Goal: Transaction & Acquisition: Purchase product/service

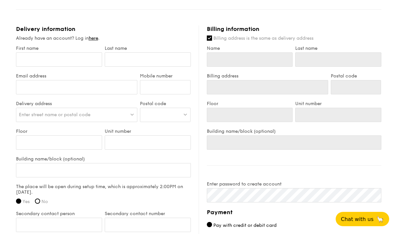
scroll to position [343, 0]
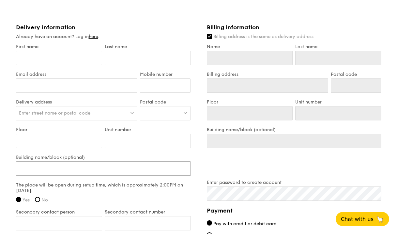
click at [71, 167] on input "Building name/block (optional)" at bounding box center [103, 169] width 175 height 14
click at [71, 114] on span "Enter street name or postal code" at bounding box center [54, 113] width 71 height 6
paste input "189681"
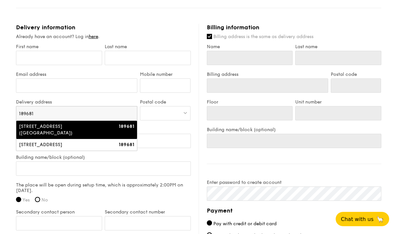
type input "189681"
click at [207, 36] on input "Billing address is the same as delivery address" at bounding box center [209, 36] width 5 height 5
checkbox input "false"
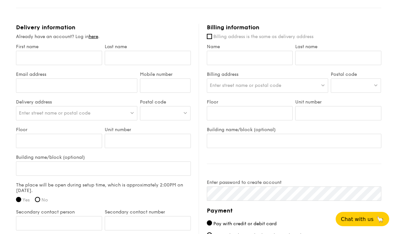
click at [89, 113] on span "Enter street name or postal code" at bounding box center [54, 113] width 71 height 6
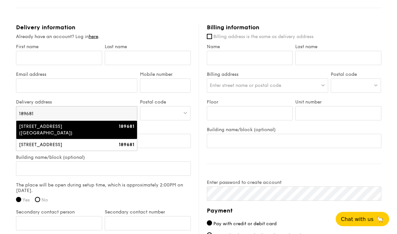
click at [88, 131] on div "[STREET_ADDRESS] ([GEOGRAPHIC_DATA])" at bounding box center [62, 130] width 87 height 13
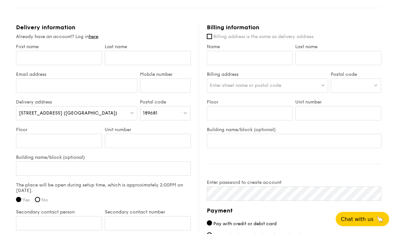
click at [128, 112] on div "[STREET_ADDRESS] ([GEOGRAPHIC_DATA])" at bounding box center [77, 113] width 122 height 14
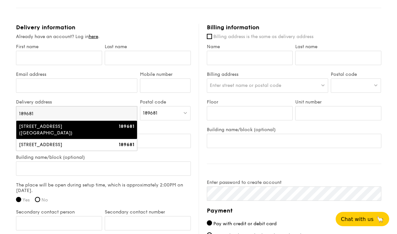
click at [131, 115] on input "189681" at bounding box center [76, 114] width 121 height 14
click at [22, 113] on input "189681" at bounding box center [76, 114] width 121 height 14
paste input "048946"
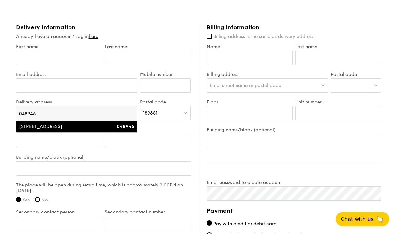
type input "048946"
click at [39, 127] on div "138 Market Street" at bounding box center [62, 127] width 87 height 7
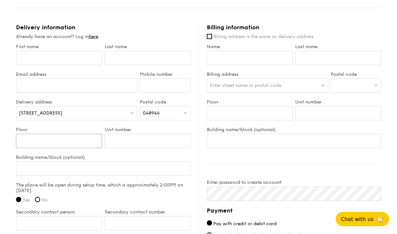
click at [26, 141] on input "Floor" at bounding box center [59, 141] width 86 height 14
type input "3rd"
click at [139, 144] on input "Unit number" at bounding box center [148, 141] width 86 height 14
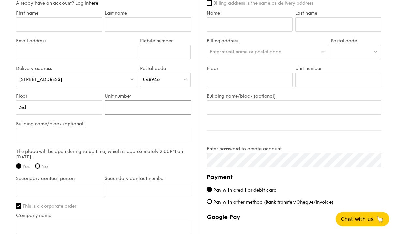
scroll to position [331, 0]
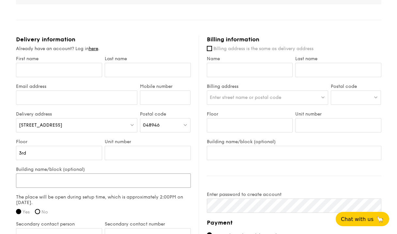
click at [59, 182] on input "Building name/block (optional)" at bounding box center [103, 181] width 175 height 14
click at [127, 154] on input "Unit number" at bounding box center [148, 153] width 86 height 14
click at [154, 99] on input "Mobile number" at bounding box center [165, 98] width 51 height 14
type input "83933720"
click at [138, 154] on input "Unit number" at bounding box center [148, 153] width 86 height 14
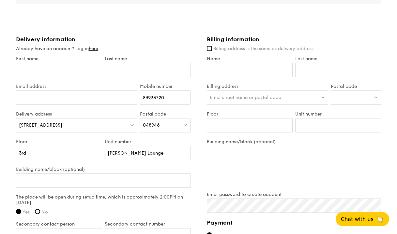
click at [116, 168] on label "Building name/block (optional)" at bounding box center [103, 170] width 175 height 6
click at [116, 174] on input "Building name/block (optional)" at bounding box center [103, 181] width 175 height 14
click at [107, 155] on input "Lloyd's Lounge" at bounding box center [148, 153] width 86 height 14
type input "Beazly's Lloyd's Lounge"
click at [59, 127] on div "138 Market Street" at bounding box center [77, 125] width 122 height 14
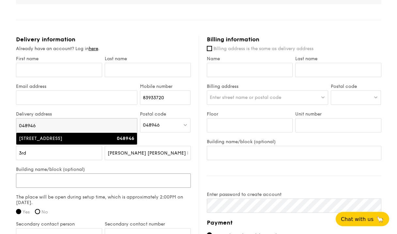
click at [52, 183] on input "Building name/block (optional)" at bounding box center [103, 181] width 175 height 14
paste input "Lloyd's, 138 Market St, Level 3, CapitaGreen, Singapore 048946"
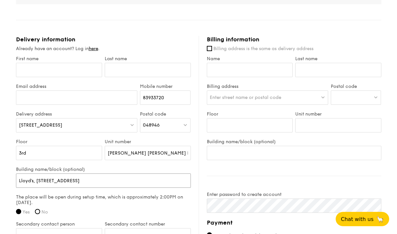
type input "Lloyd's, 138 Market St, Level 3, CapitaGreen, Singapore 048946"
click at [142, 28] on div "High Tea Buffet $12.30 /guest ($13.41 w/ GST) 40 guests Serving time: Aug 29, 2…" at bounding box center [198, 56] width 365 height 668
click at [99, 96] on input "Email address" at bounding box center [77, 98] width 122 height 14
type input "[EMAIL_ADDRESS][DOMAIN_NAME]"
click at [66, 66] on input "First name" at bounding box center [59, 70] width 86 height 14
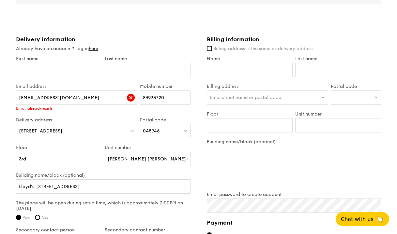
click at [37, 70] on input "First name" at bounding box center [59, 70] width 86 height 14
type input "g"
type input "Gelique"
click at [120, 68] on input "text" at bounding box center [148, 70] width 86 height 14
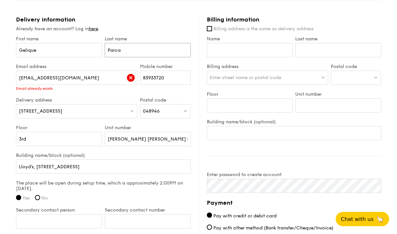
scroll to position [351, 0]
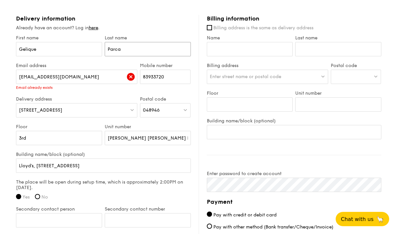
type input "Parca"
click at [66, 93] on div "Email address gelique@straitsinteractive.com Email already exists" at bounding box center [77, 80] width 124 height 34
click at [43, 84] on div "gelique@straitsinteractive.com Email already exists" at bounding box center [77, 80] width 122 height 20
click at [46, 80] on input "[EMAIL_ADDRESS][DOMAIN_NAME]" at bounding box center [77, 77] width 122 height 14
click at [46, 88] on div "Email already exists" at bounding box center [77, 87] width 122 height 5
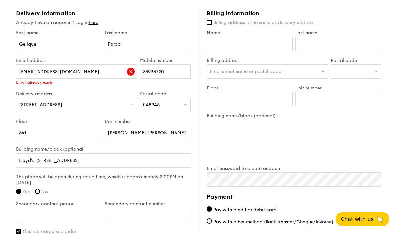
scroll to position [322, 0]
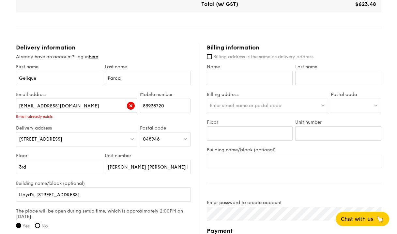
click at [65, 109] on input "[EMAIL_ADDRESS][DOMAIN_NAME]" at bounding box center [77, 106] width 122 height 14
click at [41, 111] on input "[EMAIL_ADDRESS][DOMAIN_NAME]" at bounding box center [77, 106] width 122 height 14
click at [41, 116] on div "Email already exists" at bounding box center [77, 116] width 122 height 5
click at [41, 113] on div "gelique@straitsinteractive.com Email already exists" at bounding box center [77, 109] width 122 height 20
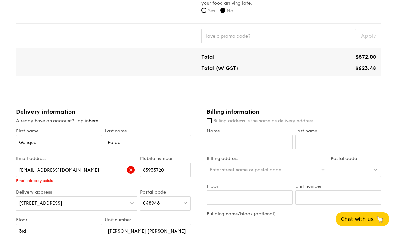
scroll to position [269, 0]
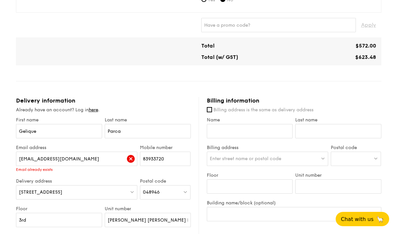
click at [45, 170] on div "Email already exists" at bounding box center [77, 170] width 122 height 5
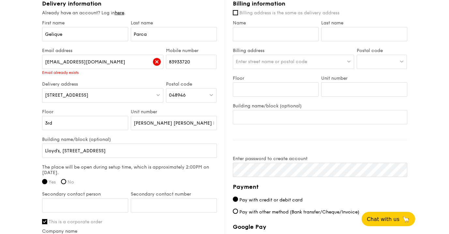
scroll to position [461, 0]
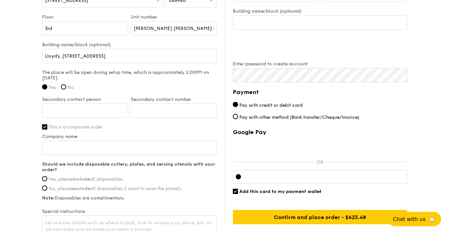
click at [276, 116] on span "Pay with other method (Bank transfer/Cheque/Invoice)" at bounding box center [299, 118] width 120 height 6
click at [238, 116] on input "Pay with other method (Bank transfer/Cheque/Invoice)" at bounding box center [235, 116] width 5 height 5
radio input "true"
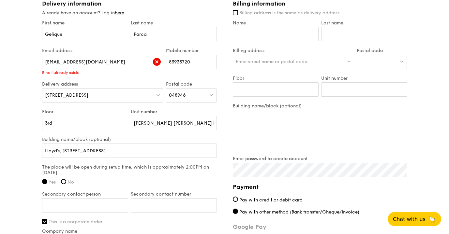
scroll to position [354, 0]
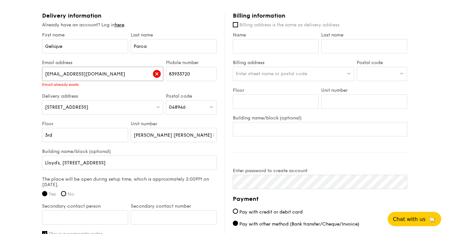
click at [107, 76] on input "[EMAIL_ADDRESS][DOMAIN_NAME]" at bounding box center [103, 74] width 122 height 14
click at [68, 85] on div "Email already exists" at bounding box center [103, 84] width 122 height 5
click at [114, 73] on input "[EMAIL_ADDRESS][DOMAIN_NAME]" at bounding box center [103, 74] width 122 height 14
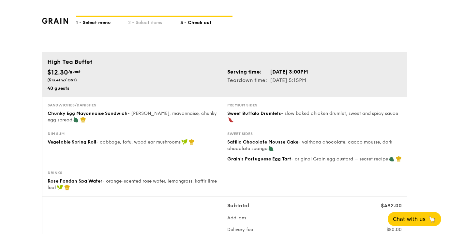
click at [98, 19] on div "1 - Select menu" at bounding box center [102, 21] width 52 height 9
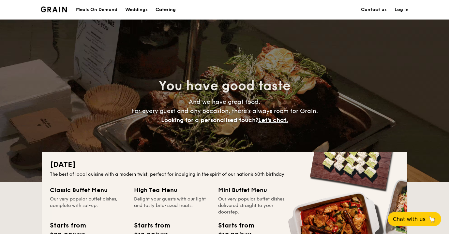
click at [401, 11] on link "Log in" at bounding box center [401, 10] width 14 height 20
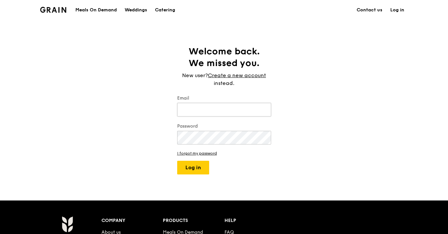
click at [179, 109] on input "Email" at bounding box center [224, 110] width 94 height 14
click at [219, 109] on input "Email" at bounding box center [224, 110] width 94 height 14
type input "[EMAIL_ADDRESS][DOMAIN_NAME]"
click at [206, 151] on link "I forgot my password" at bounding box center [224, 153] width 94 height 5
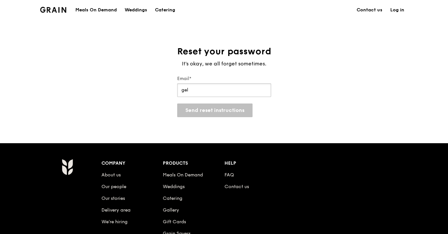
type input "[EMAIL_ADDRESS][DOMAIN_NAME]"
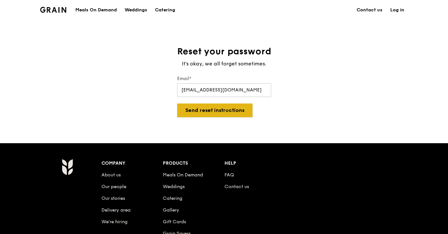
click at [220, 117] on button "Send reset instructions" at bounding box center [214, 111] width 75 height 14
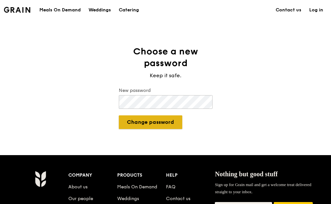
click at [135, 119] on button "Change password" at bounding box center [151, 122] width 64 height 14
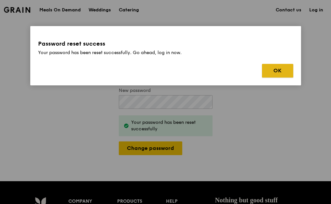
click at [286, 70] on button "OK" at bounding box center [277, 71] width 31 height 14
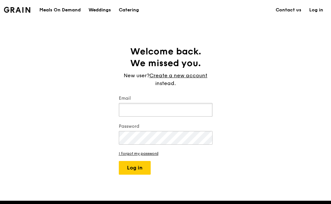
click at [154, 111] on input "Email" at bounding box center [166, 110] width 94 height 14
type input "[EMAIL_ADDRESS][DOMAIN_NAME]"
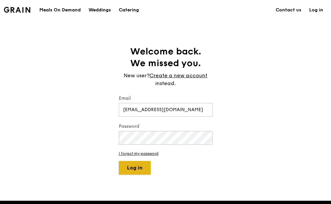
click at [138, 172] on button "Log in" at bounding box center [135, 168] width 32 height 14
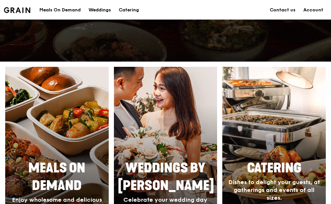
scroll to position [276, 0]
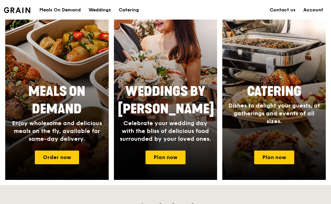
click at [316, 10] on link "Account" at bounding box center [314, 10] width 28 height 20
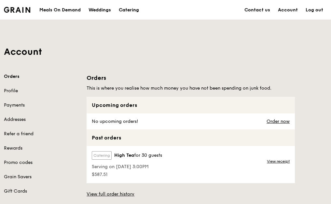
click at [128, 11] on div "Catering" at bounding box center [129, 10] width 20 height 20
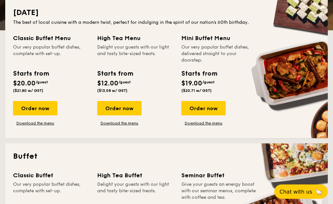
scroll to position [249, 0]
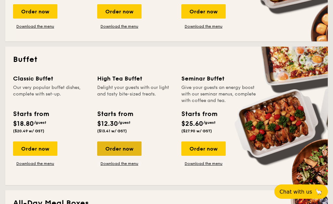
click at [122, 146] on div "Order now" at bounding box center [119, 148] width 44 height 14
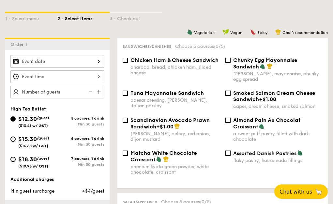
scroll to position [177, 0]
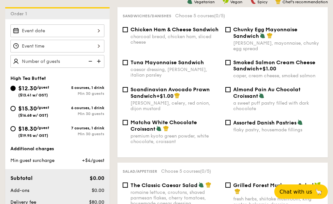
click at [62, 30] on div at bounding box center [57, 30] width 94 height 13
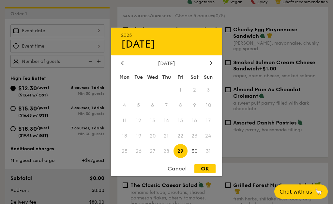
click at [179, 151] on span "29" at bounding box center [180, 151] width 14 height 14
click at [203, 171] on div "OK" at bounding box center [204, 168] width 21 height 9
type input "Aug 29, 2025"
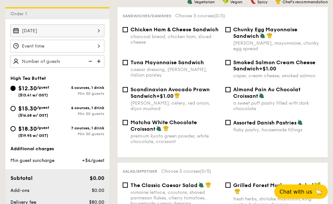
click at [72, 43] on div at bounding box center [57, 46] width 94 height 13
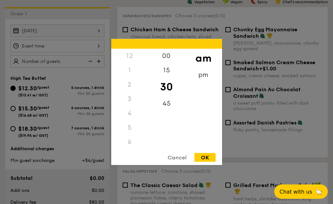
scroll to position [43, 0]
click at [130, 57] on div "3" at bounding box center [129, 56] width 37 height 14
drag, startPoint x: 126, startPoint y: 72, endPoint x: 127, endPoint y: 98, distance: 25.8
click at [127, 97] on div "12 1 2 3 4 5 6 7 8 9 10 11" at bounding box center [129, 98] width 37 height 99
click at [128, 57] on div "3" at bounding box center [129, 56] width 37 height 14
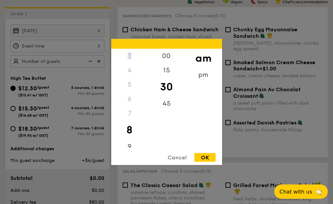
click at [128, 57] on div "3" at bounding box center [129, 56] width 37 height 14
click at [205, 72] on div "pm" at bounding box center [203, 77] width 37 height 19
click at [130, 55] on div "3" at bounding box center [129, 58] width 37 height 19
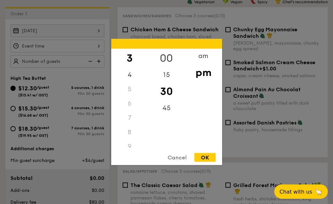
click at [167, 58] on div "00" at bounding box center [166, 58] width 37 height 19
click at [210, 157] on div "OK" at bounding box center [204, 157] width 21 height 9
type input "3:00PM"
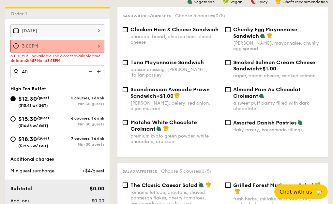
type input "40 guests"
click at [70, 86] on div "High Tea Buffet" at bounding box center [57, 89] width 94 height 6
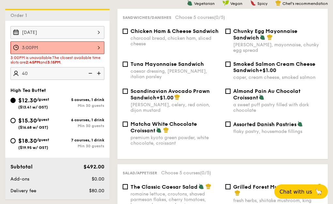
scroll to position [168, 0]
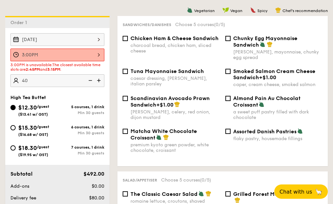
click at [87, 54] on div "3:00PM" at bounding box center [57, 55] width 94 height 13
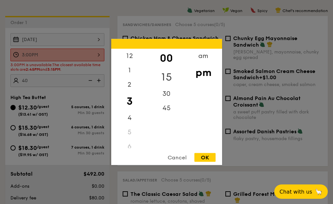
click at [164, 79] on div "15" at bounding box center [166, 77] width 37 height 19
click at [208, 158] on div "OK" at bounding box center [204, 157] width 21 height 9
type input "3:15PM"
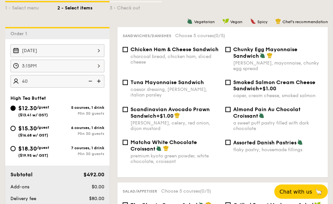
scroll to position [152, 0]
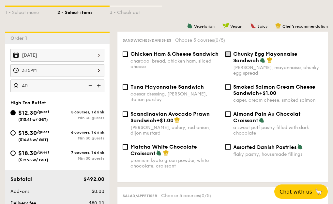
click at [229, 52] on input "Chunky Egg Mayonnaise Sandwich dijon mustard, mayonnaise, chunky egg spread" at bounding box center [227, 54] width 5 height 5
checkbox input "true"
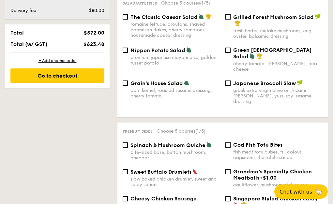
scroll to position [359, 0]
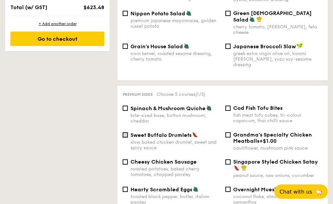
click at [126, 132] on input "Sweet Buffalo Drumlets slow baked chicken drumlet, sweet and spicy sauce" at bounding box center [125, 134] width 5 height 5
checkbox input "true"
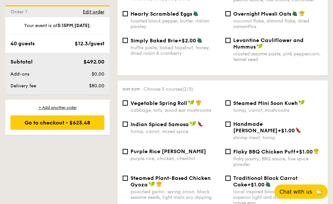
scroll to position [564, 0]
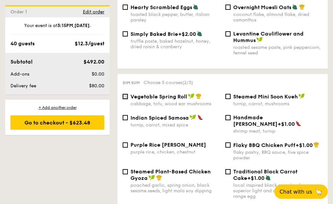
click at [124, 94] on input "Vegetable Spring Roll cabbage, tofu, wood ear mushrooms" at bounding box center [125, 96] width 5 height 5
checkbox input "true"
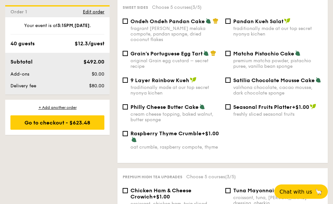
scroll to position [763, 0]
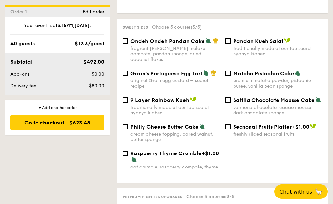
click at [228, 97] on div "Satilia Chocolate Mousse Cake valrhona chocolate, cacao mousse, dark chocolate …" at bounding box center [274, 106] width 103 height 19
click at [225, 97] on input "Satilia Chocolate Mousse Cake valrhona chocolate, cacao mousse, dark chocolate …" at bounding box center [227, 99] width 5 height 5
checkbox input "true"
click at [127, 71] on input "Grain's Portuguese Egg Tart original Grain egg custard – secret recipe" at bounding box center [125, 73] width 5 height 5
checkbox input "true"
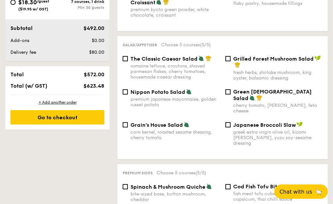
scroll to position [223, 0]
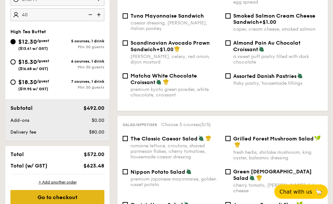
click at [89, 196] on div "Go to checkout" at bounding box center [57, 197] width 94 height 14
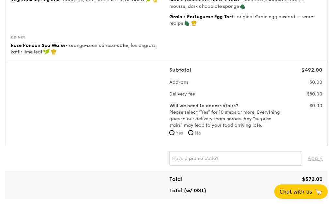
scroll to position [169, 0]
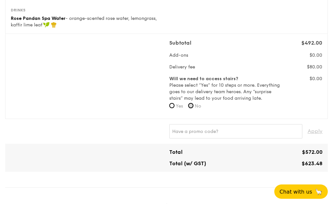
click at [193, 105] on input "No" at bounding box center [190, 105] width 5 height 5
radio input "true"
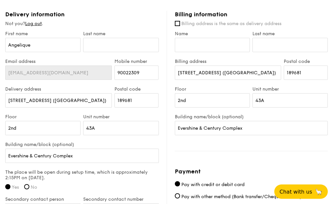
scroll to position [361, 0]
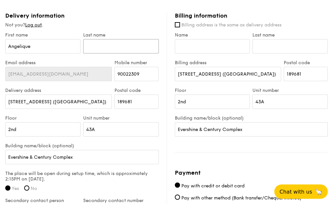
click at [98, 45] on input "text" at bounding box center [120, 46] width 75 height 14
type input "Parca"
click at [75, 103] on input "43 Beach Road (Evershine & Century Complex)" at bounding box center [58, 102] width 107 height 14
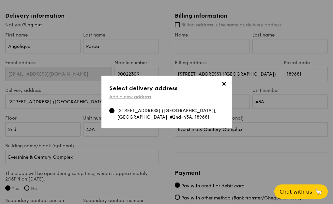
click at [122, 94] on link "Add a new address" at bounding box center [130, 97] width 42 height 6
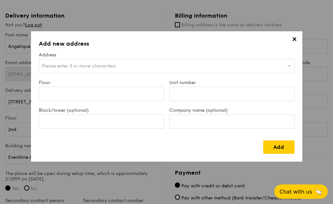
click at [162, 63] on div "Please enter 3 or more characters" at bounding box center [167, 66] width 256 height 14
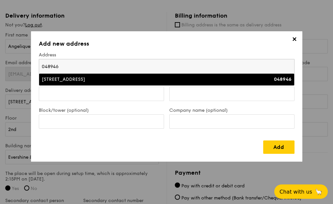
type input "048946"
click at [136, 83] on li "138 Market Street 048946" at bounding box center [166, 80] width 255 height 12
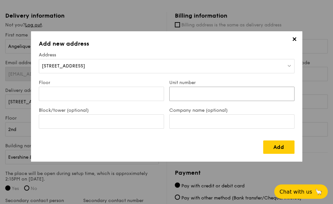
click at [198, 95] on input "Unit number" at bounding box center [231, 94] width 125 height 14
click at [192, 120] on input "Company name (optional)" at bounding box center [231, 121] width 125 height 14
click at [87, 122] on input "Block/tower (optional)" at bounding box center [101, 121] width 125 height 14
type input "CapitaGreen"
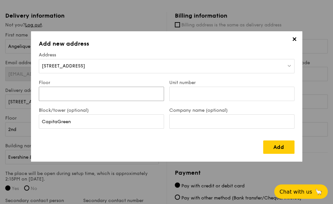
click at [93, 94] on input "Floor" at bounding box center [101, 94] width 125 height 14
type input "3rd"
click at [187, 98] on input "Unit number" at bounding box center [231, 94] width 125 height 14
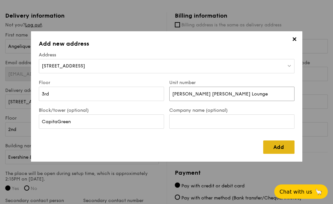
type input "Beazly's Lloyd's Lounge"
click at [279, 146] on link "Add" at bounding box center [278, 146] width 31 height 13
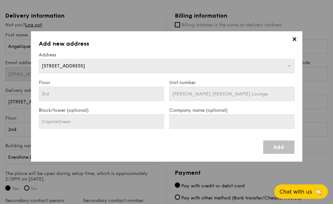
type input "138 Market Street"
type input "048946"
type input "3rd"
type input "Beazly's Lloyd's Lounge"
type input "CapitaGreen"
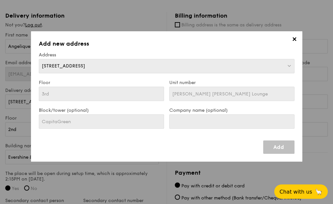
type input "138 Market Street"
type input "048946"
type input "3rd"
type input "Beazly's Lloyd's Lounge"
type input "CapitaGreen"
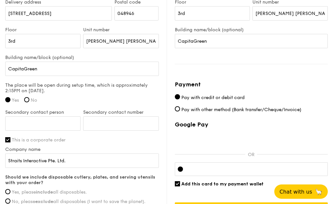
scroll to position [449, 0]
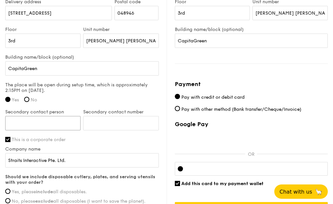
click at [67, 121] on input "Secondary contact person" at bounding box center [42, 123] width 75 height 14
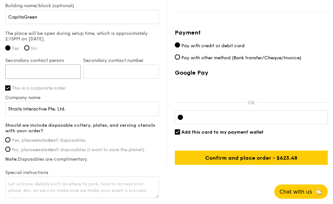
scroll to position [509, 0]
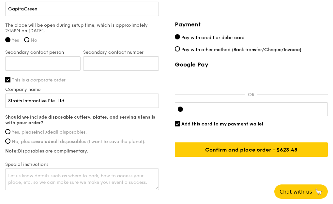
click at [62, 133] on span "Yes, please include all disposables." at bounding box center [49, 132] width 75 height 6
click at [10, 133] on input "Yes, please include all disposables." at bounding box center [7, 131] width 5 height 5
radio input "true"
click at [83, 173] on textarea at bounding box center [82, 180] width 154 height 22
paste textarea "should be able to park in the loading/unloading bay"
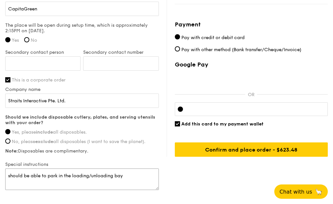
click at [10, 177] on textarea "should be able to park in the loading/unloading bay" at bounding box center [82, 180] width 154 height 22
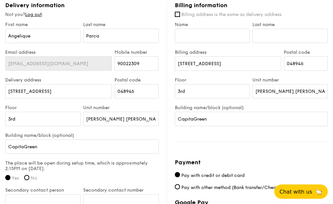
scroll to position [370, 0]
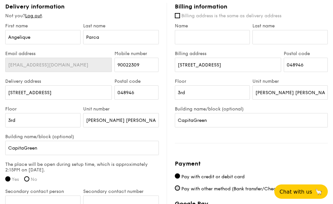
type textarea "Should be able to park in the loading/unloading bay"
click at [178, 187] on input "Pay with other method (Bank transfer/Cheque/Invoice)" at bounding box center [177, 187] width 5 height 5
radio input "true"
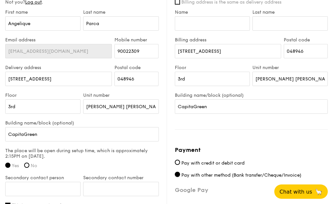
scroll to position [332, 0]
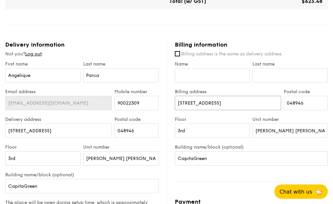
click at [201, 102] on input "138 Market Street" at bounding box center [228, 103] width 106 height 14
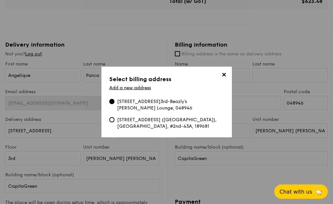
click at [201, 102] on div "138 Market Street, CapitaGreen, #3rd-Beazly's Lloyd's Lounge, 048946" at bounding box center [170, 104] width 107 height 13
click at [114, 102] on input "138 Market Street, CapitaGreen, #3rd-Beazly's Lloyd's Lounge, 048946" at bounding box center [111, 101] width 5 height 5
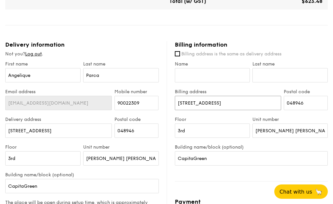
click at [201, 102] on input "138 Market Street" at bounding box center [228, 103] width 106 height 14
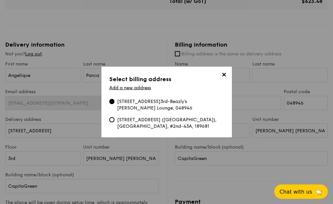
click at [162, 117] on div "43 Beach Road (Evershine & Century Complex), Evershine & Century Complex, #2nd-…" at bounding box center [170, 123] width 107 height 13
click at [114, 117] on input "43 Beach Road (Evershine & Century Complex), Evershine & Century Complex, #2nd-…" at bounding box center [111, 119] width 5 height 5
radio input "true"
type input "43 Beach Road (Evershine & Century Complex)"
type input "189681"
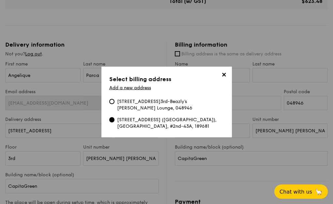
type input "2nd"
type input "43A"
type input "Evershine & Century Complex"
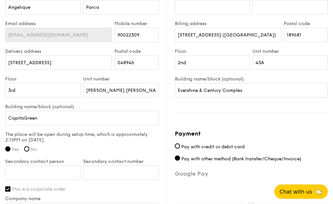
scroll to position [400, 0]
click at [137, 34] on input "90022309" at bounding box center [136, 34] width 44 height 14
type input "83933720"
click at [155, 52] on label "Postal code" at bounding box center [136, 51] width 44 height 6
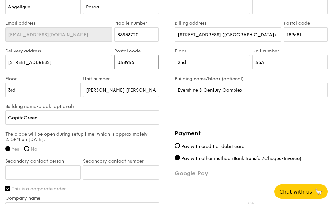
click at [155, 55] on input "048946" at bounding box center [136, 62] width 44 height 14
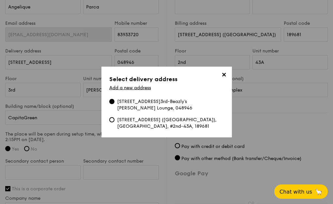
click at [225, 71] on span "✕" at bounding box center [223, 75] width 9 height 9
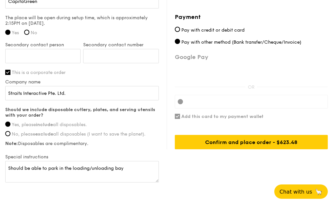
scroll to position [517, 0]
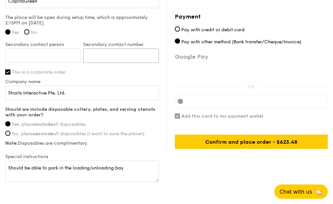
click at [100, 50] on input "Secondary contact number" at bounding box center [120, 56] width 75 height 14
paste input "6587257205"
click at [51, 55] on input "Secondary contact person" at bounding box center [42, 56] width 75 height 14
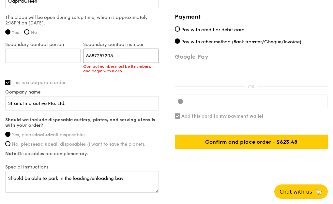
click at [90, 57] on input "6587257205" at bounding box center [120, 56] width 75 height 14
click at [64, 53] on input "Secondary contact person" at bounding box center [42, 56] width 75 height 14
click at [92, 55] on input "6587257205" at bounding box center [120, 56] width 75 height 14
type input "87257205"
click at [68, 60] on input "Secondary contact person" at bounding box center [42, 56] width 75 height 14
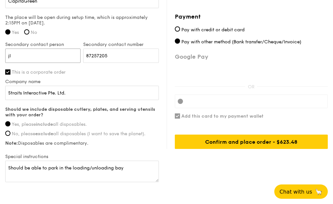
type input "j"
type input "Jill"
click at [189, 172] on div "Delivery information Not you? Log out . First name Angelique Last name Parca Em…" at bounding box center [166, 20] width 322 height 328
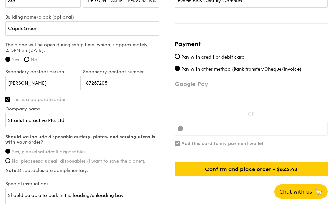
scroll to position [527, 0]
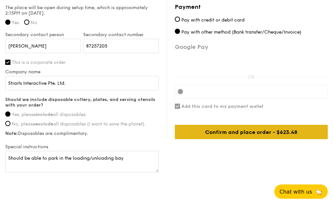
click at [230, 132] on div "Confirm and place order - $623.48" at bounding box center [251, 132] width 153 height 14
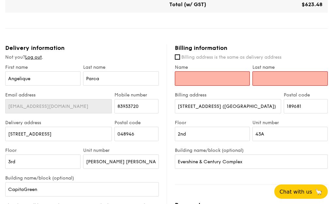
scroll to position [328, 0]
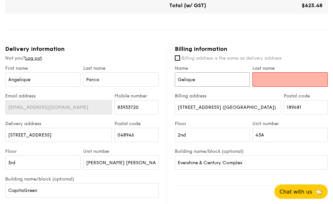
type input "Gelique"
click at [274, 82] on input "Last name" at bounding box center [289, 79] width 75 height 14
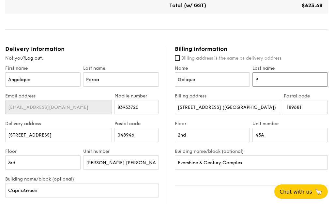
type input "Parca"
drag, startPoint x: 16, startPoint y: 80, endPoint x: 7, endPoint y: 78, distance: 9.4
click at [7, 78] on input "Angelique" at bounding box center [42, 79] width 75 height 14
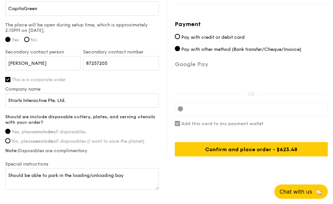
scroll to position [535, 0]
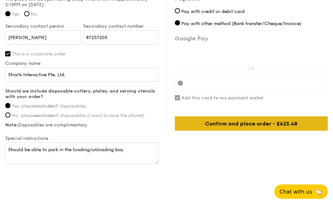
type input "Gelique"
click at [234, 128] on div "Confirm and place order - $623.48" at bounding box center [251, 123] width 153 height 14
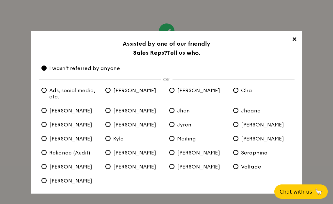
scroll to position [1, 0]
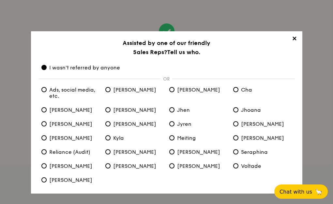
click at [46, 104] on div "✕ Assisted by one of our friendly Sales Reps? Tell us who. I wasn't referred by…" at bounding box center [166, 112] width 271 height 162
click at [45, 110] on input "Eliza" at bounding box center [43, 109] width 5 height 5
radio input "true"
radio anyone "false"
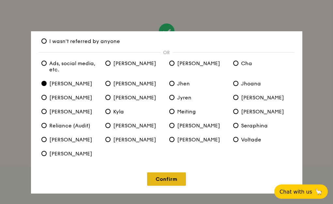
click at [169, 183] on link "Confirm" at bounding box center [166, 178] width 39 height 13
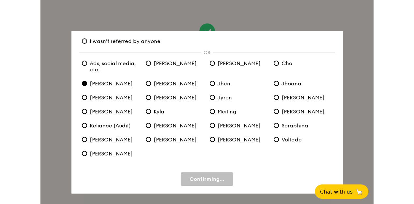
scroll to position [0, 0]
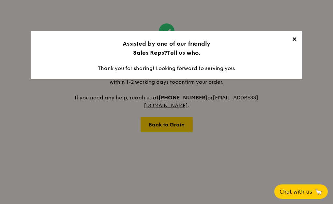
click at [296, 36] on span "✕" at bounding box center [294, 40] width 9 height 9
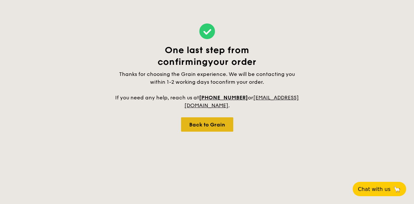
click at [208, 132] on div "One last step from confirming your order Thanks for choosing the Grain experien…" at bounding box center [206, 77] width 185 height 155
click at [207, 123] on div "Back to Grain" at bounding box center [207, 124] width 52 height 14
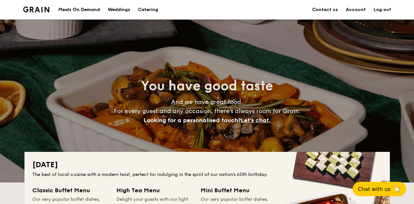
click at [332, 8] on link "Account" at bounding box center [356, 10] width 20 height 20
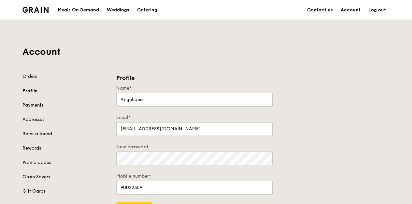
click at [29, 77] on link "Orders" at bounding box center [65, 76] width 86 height 7
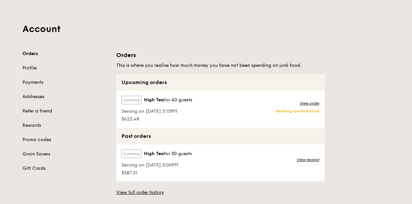
scroll to position [24, 0]
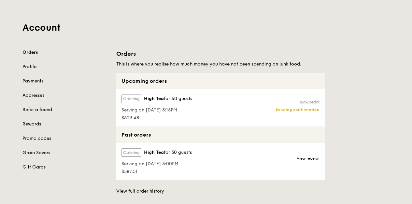
click at [315, 102] on link "View order" at bounding box center [310, 101] width 20 height 5
